Goal: Task Accomplishment & Management: Complete application form

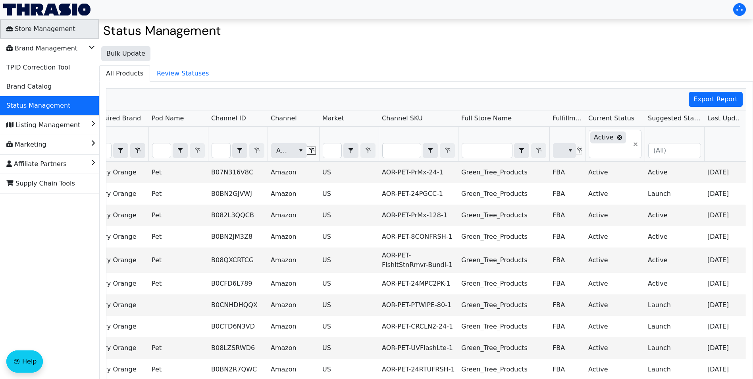
click at [44, 31] on span "Store Management" at bounding box center [40, 29] width 69 height 13
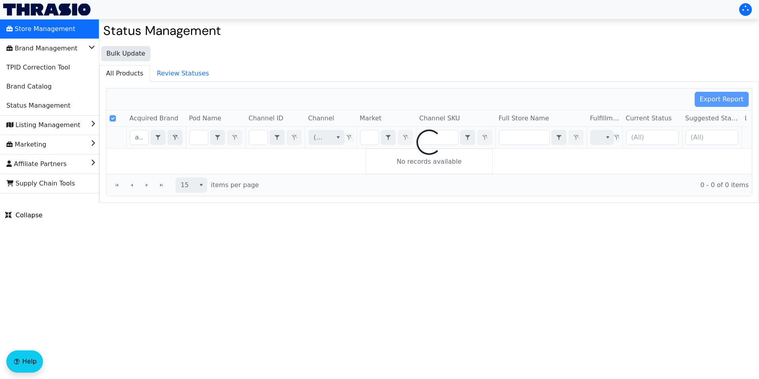
checkbox input "false"
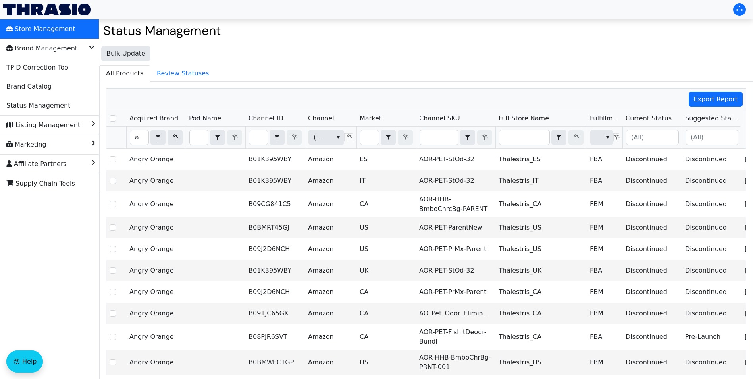
type input "g"
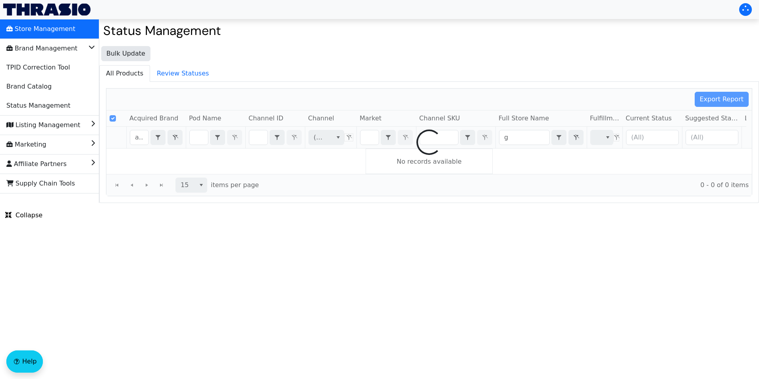
checkbox input "false"
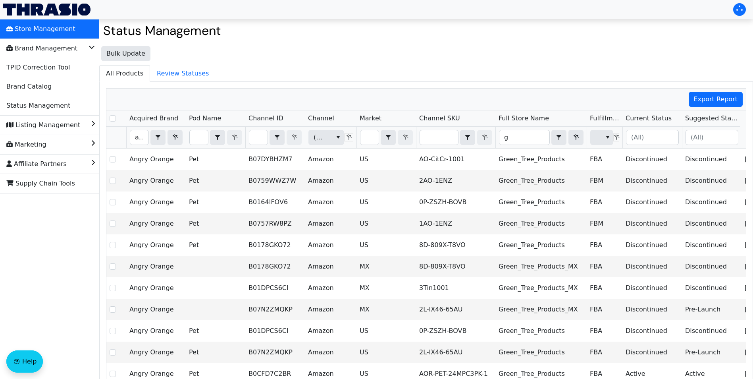
type input "gr"
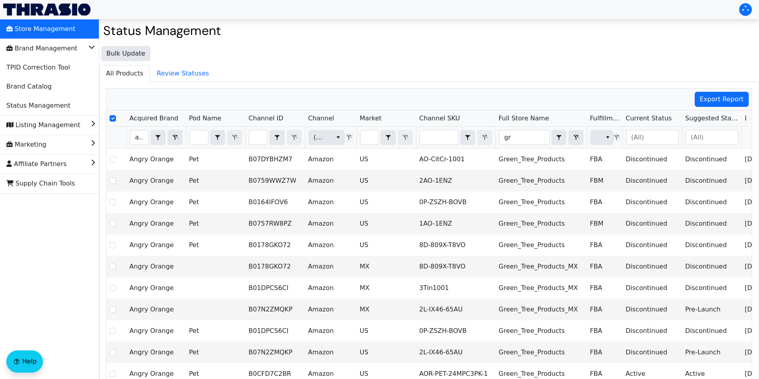
checkbox input "false"
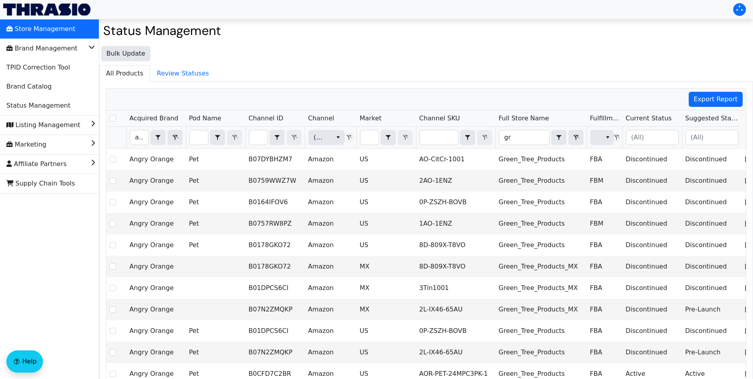
click at [40, 8] on img at bounding box center [46, 10] width 87 height 12
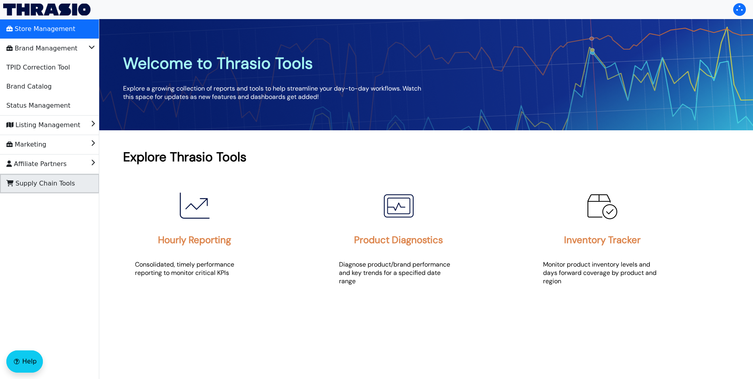
click at [31, 186] on span "Supply Chain Tools" at bounding box center [40, 183] width 69 height 13
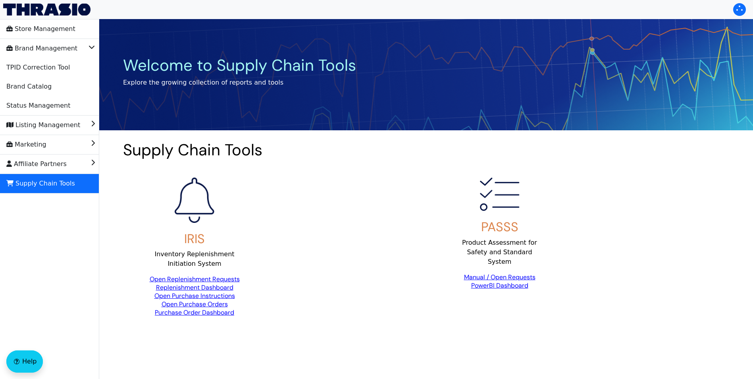
click at [212, 280] on link "Open Replenishment Requests" at bounding box center [195, 279] width 90 height 8
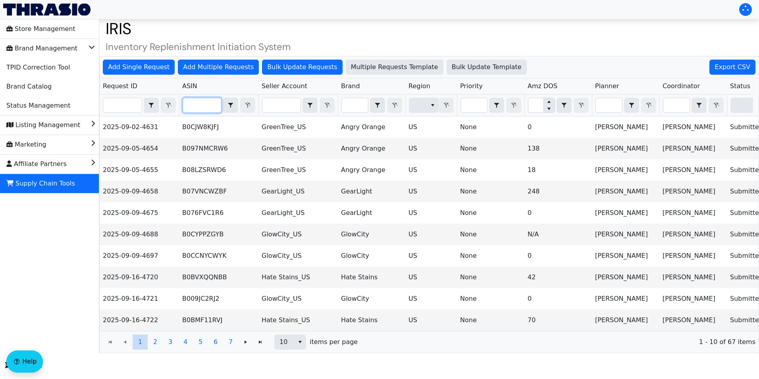
click at [195, 103] on input "Filter" at bounding box center [202, 105] width 38 height 14
paste input "B0722884LR"
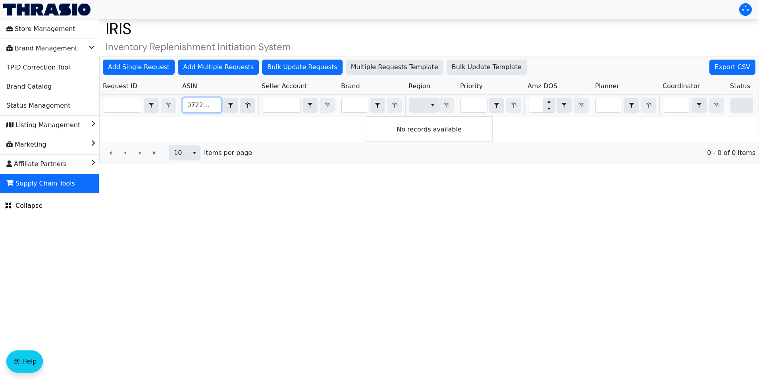
click at [195, 103] on input "B0722884LR" at bounding box center [202, 105] width 38 height 14
type input "B0722884LR"
drag, startPoint x: 195, startPoint y: 103, endPoint x: 190, endPoint y: 113, distance: 10.5
click at [190, 113] on th "B0722884LR Contains" at bounding box center [218, 105] width 79 height 22
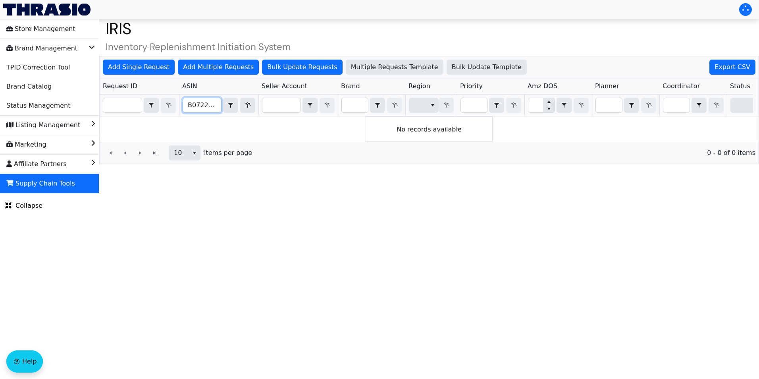
click at [196, 107] on input "B0722884LR" at bounding box center [202, 105] width 38 height 14
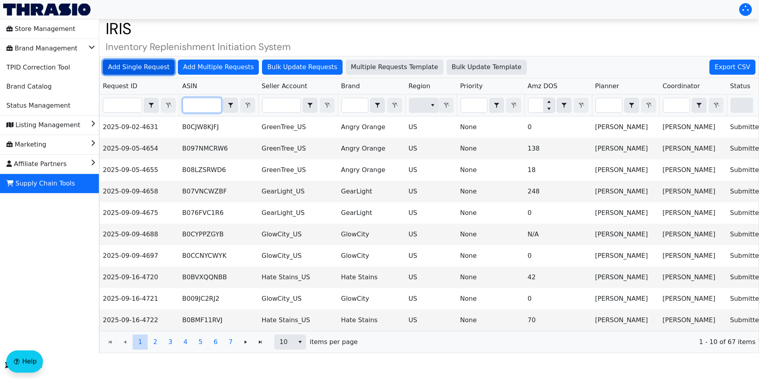
click at [118, 67] on span "Add Single Request" at bounding box center [139, 67] width 62 height 10
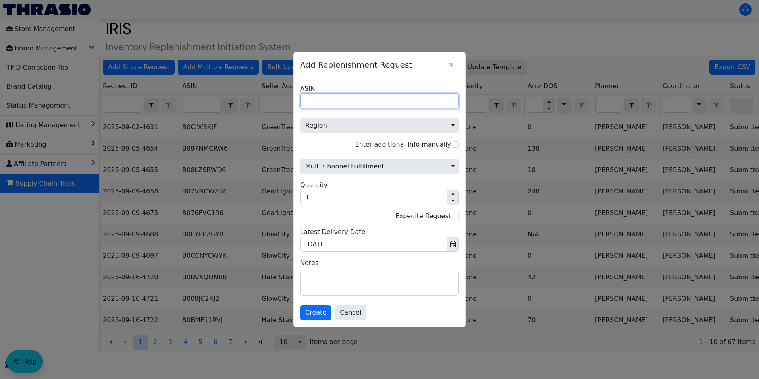
click at [323, 102] on input "ASIN" at bounding box center [379, 100] width 159 height 15
paste input "B0722884LR"
type input "B0722884LR"
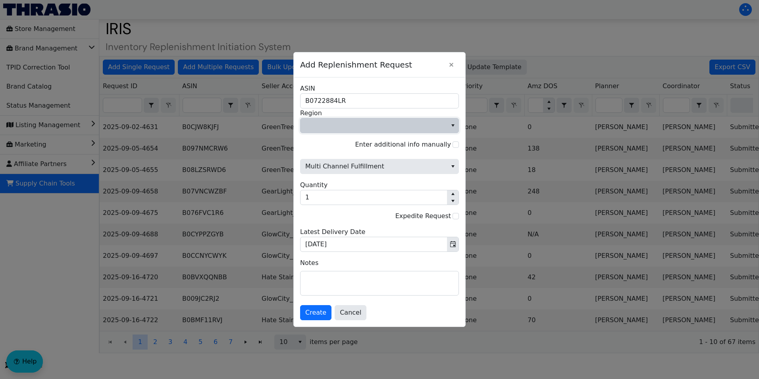
click at [369, 128] on span "Region" at bounding box center [373, 126] width 137 height 10
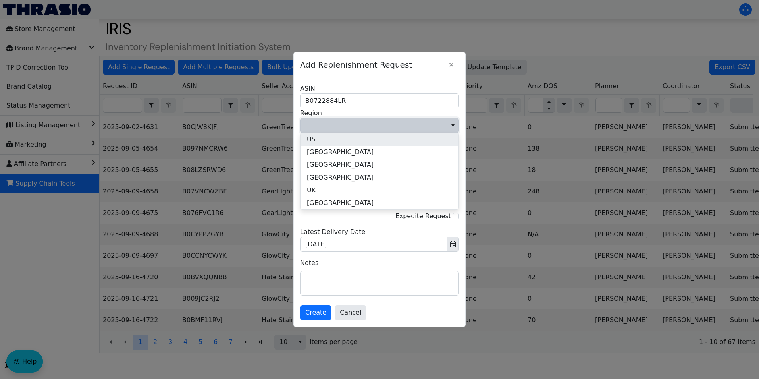
click at [315, 136] on li "US" at bounding box center [380, 139] width 158 height 13
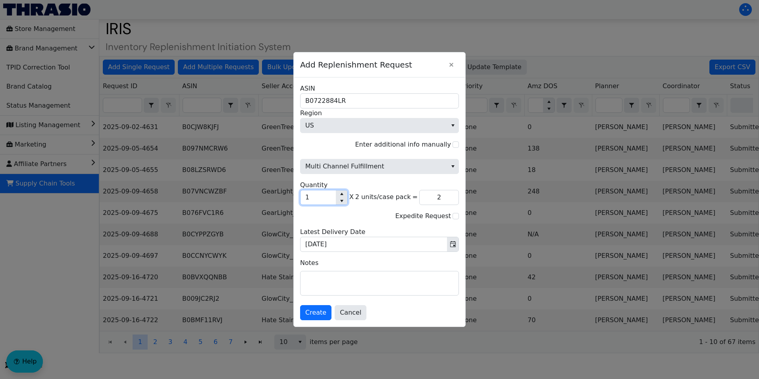
click at [316, 198] on input "1" at bounding box center [318, 197] width 35 height 14
type input "0"
type input "2"
type input "4"
type input "22"
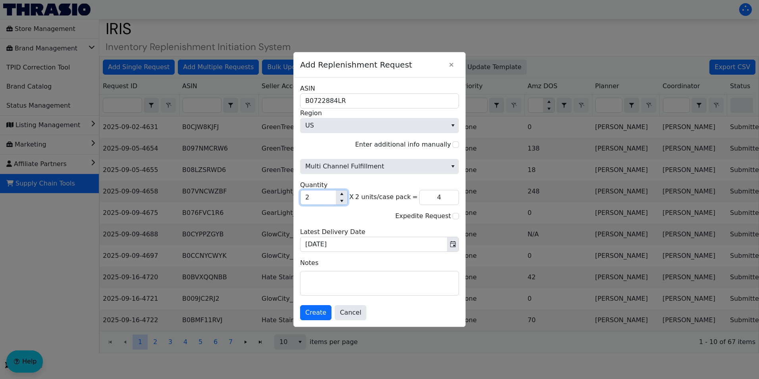
type input "44"
type input "225"
type input "450"
type input "22"
type input "44"
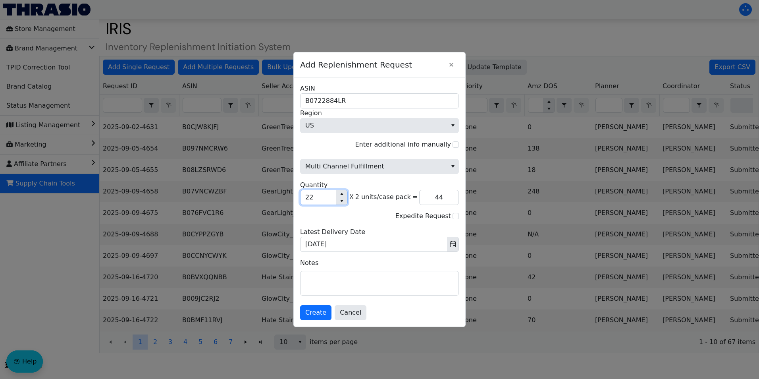
type input "2"
type input "4"
type input "23"
type input "46"
type input "230"
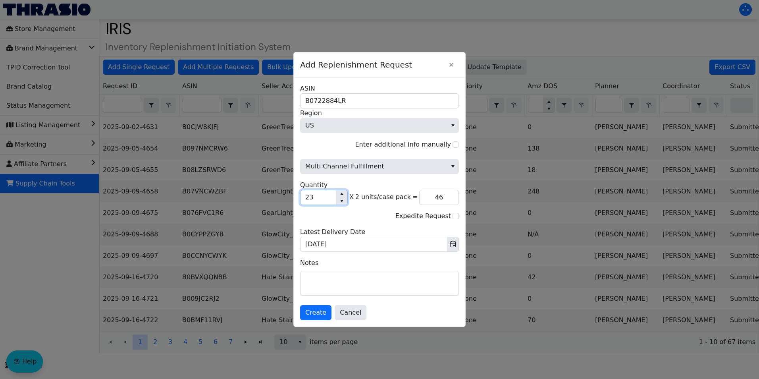
type input "460"
type input "23"
type input "46"
type input "234"
type input "468"
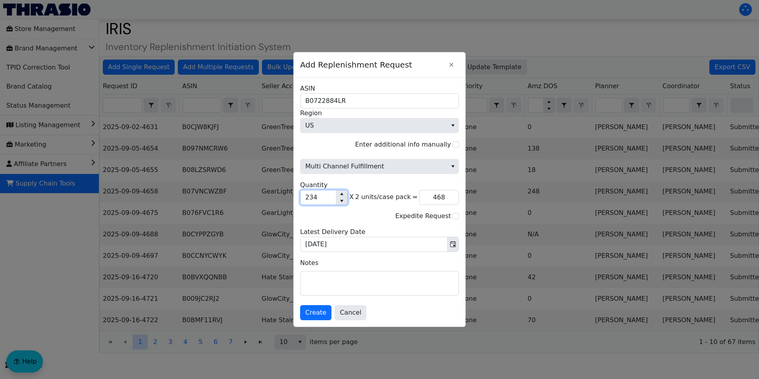
type input "234"
click at [409, 165] on span "Multi Channel Fulfillment" at bounding box center [373, 167] width 137 height 10
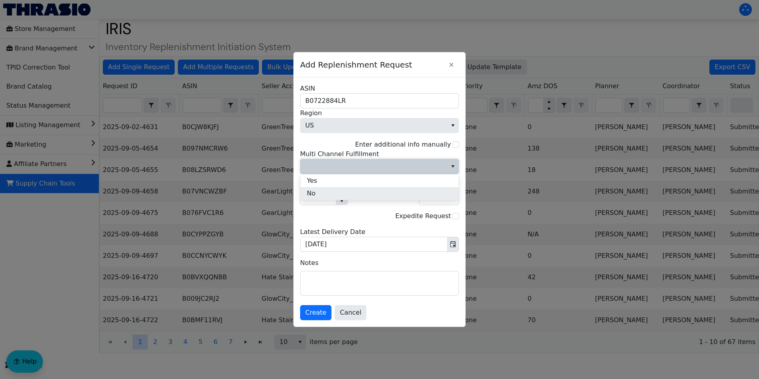
click at [342, 191] on li "No" at bounding box center [380, 193] width 158 height 13
click at [454, 144] on input "Enter additional info manually" at bounding box center [456, 144] width 6 height 6
checkbox input "true"
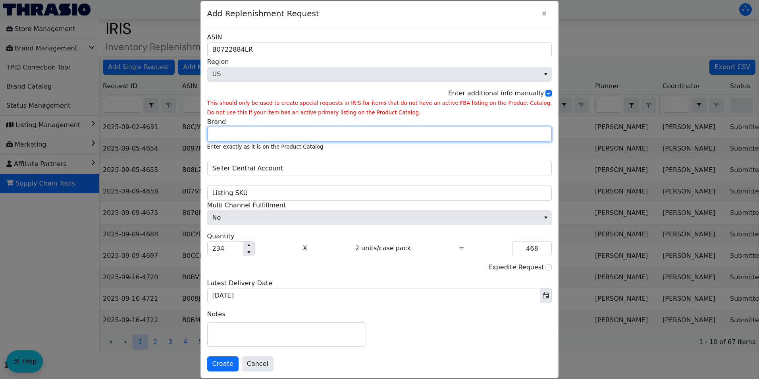
click at [272, 136] on input "Brand" at bounding box center [379, 134] width 345 height 15
type input "Better Life"
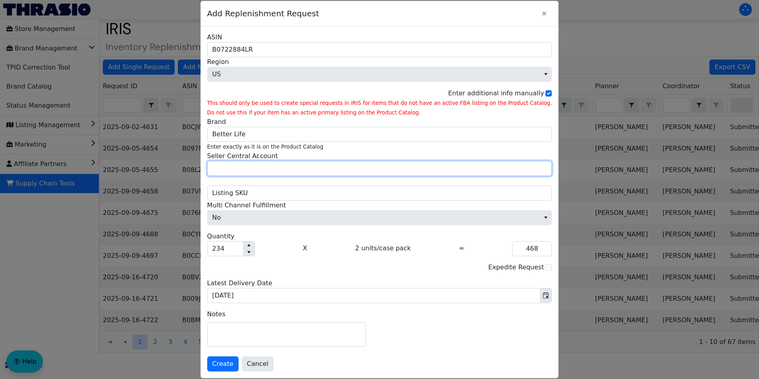
click at [253, 168] on input "Seller Central Account" at bounding box center [379, 168] width 345 height 15
type input "Peanut Projects"
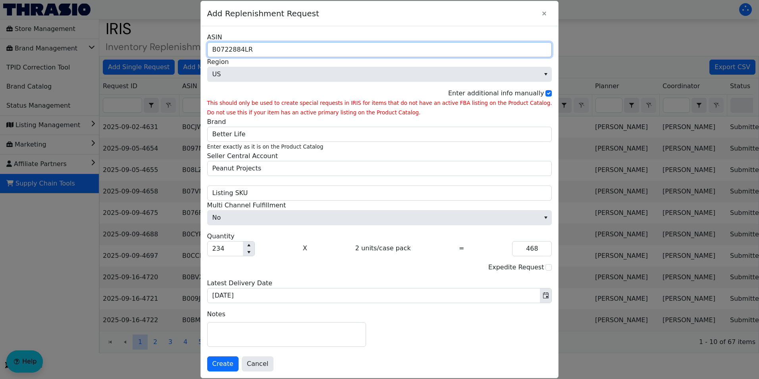
drag, startPoint x: 270, startPoint y: 52, endPoint x: 233, endPoint y: 48, distance: 37.2
click at [233, 48] on input "B0722884LR" at bounding box center [379, 49] width 345 height 15
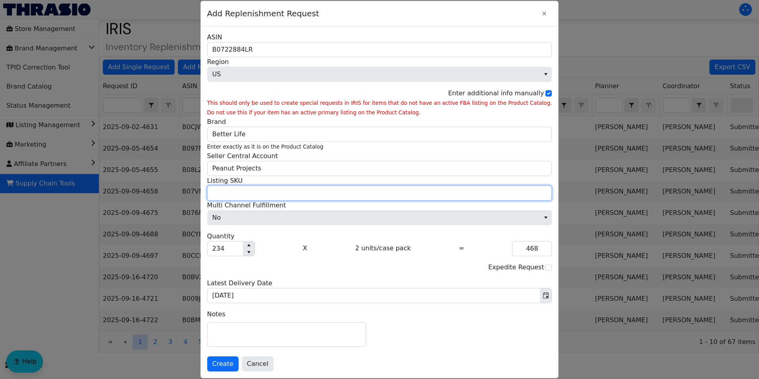
click at [275, 198] on input "Listing SKU" at bounding box center [379, 192] width 345 height 15
paste input "BRL-HHB-2409H"
type input "BRL-HHB-2409H"
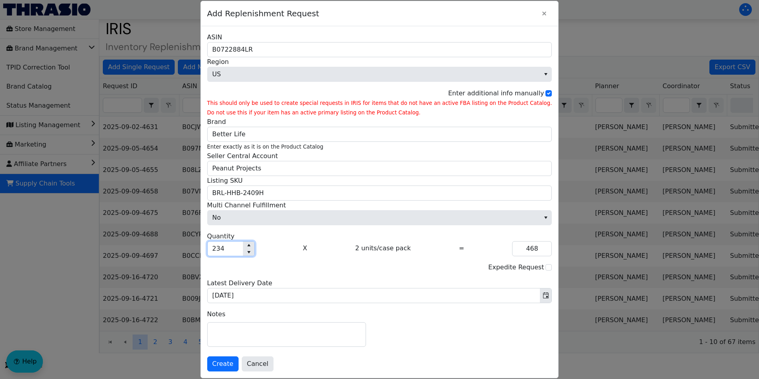
click at [243, 248] on input "234" at bounding box center [225, 248] width 35 height 14
type input "23"
type input "46"
type input "239"
type input "478"
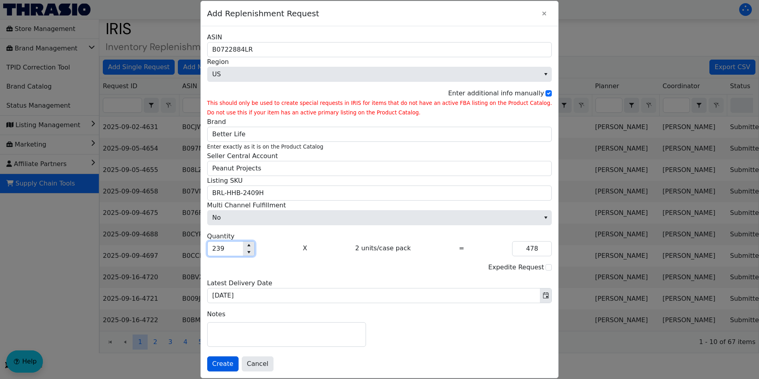
type input "239"
click at [233, 364] on span "Create" at bounding box center [222, 364] width 21 height 10
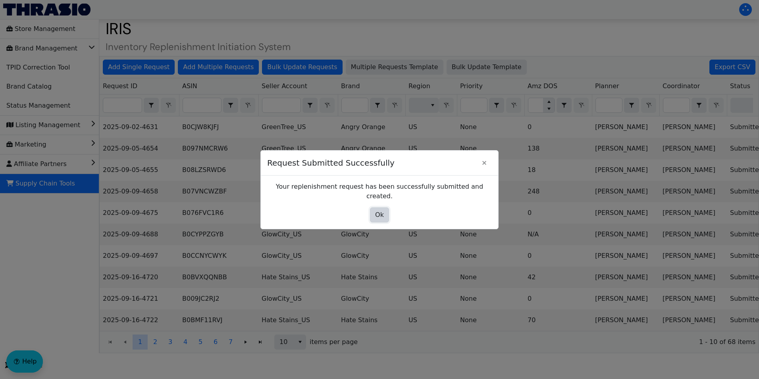
click at [380, 210] on span "Ok" at bounding box center [379, 215] width 9 height 10
